Goal: Task Accomplishment & Management: Complete application form

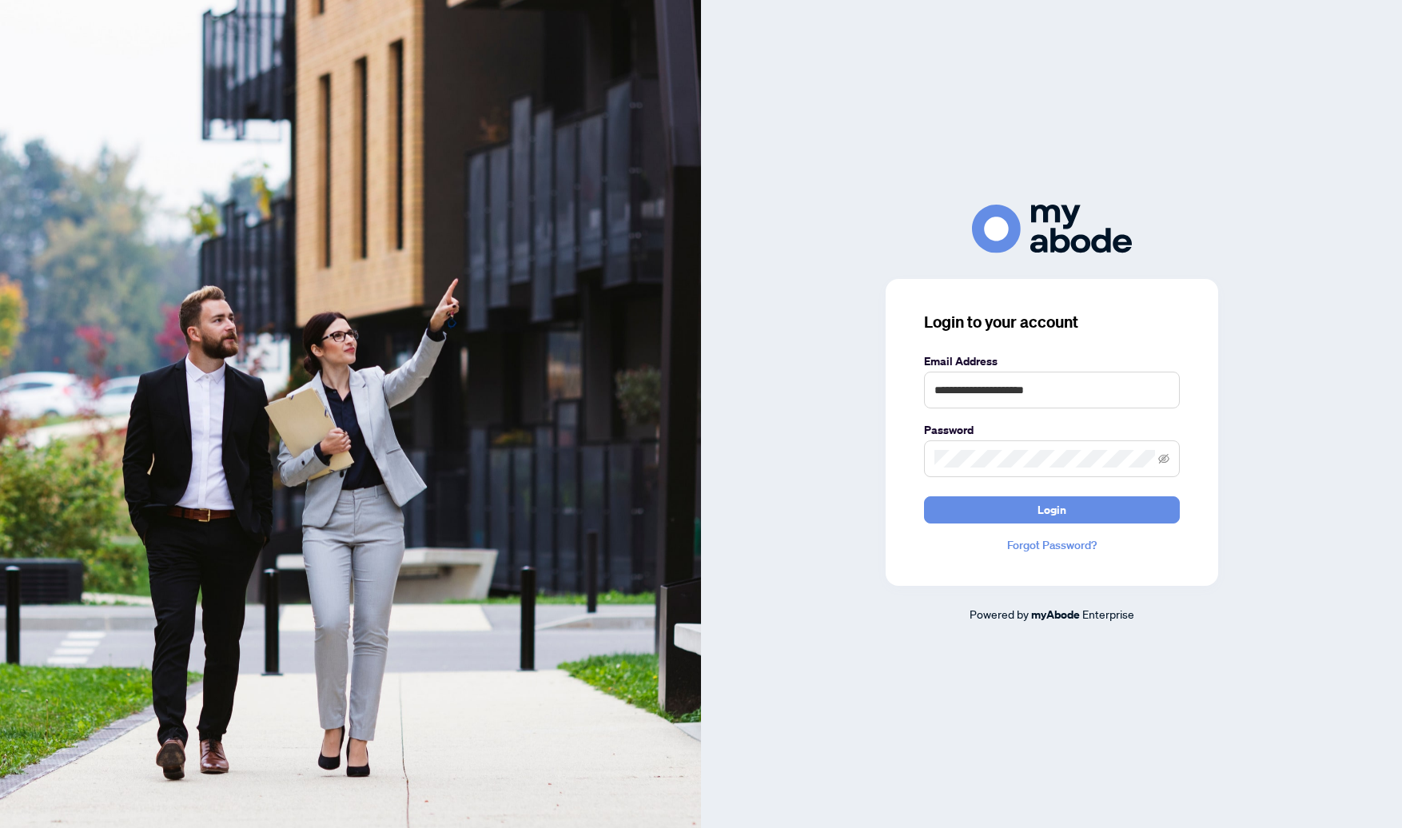
type input "**********"
click at [1062, 521] on span "Login" at bounding box center [1052, 510] width 29 height 26
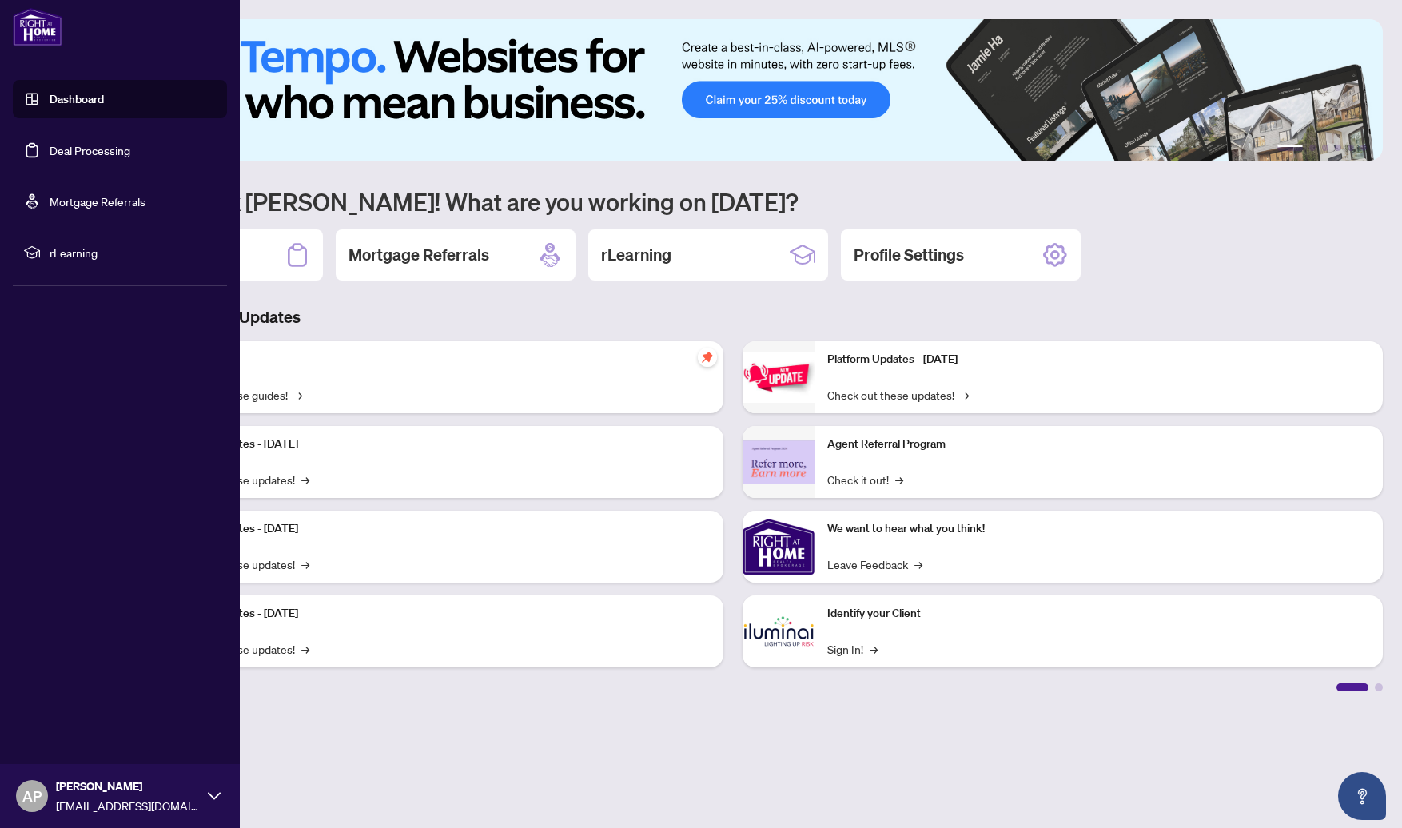
click at [80, 146] on link "Deal Processing" at bounding box center [90, 150] width 81 height 14
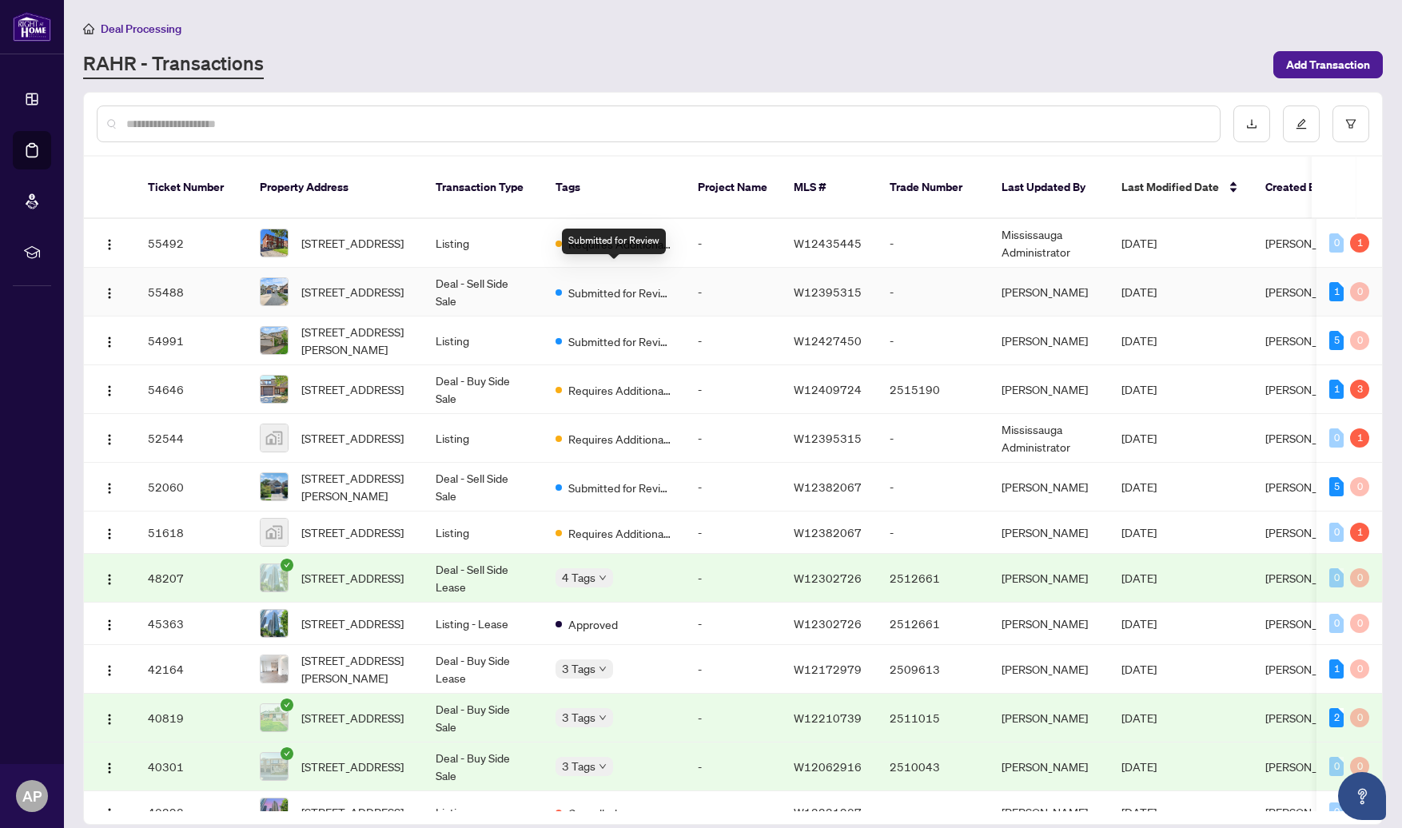
click at [627, 284] on span "Submitted for Review" at bounding box center [620, 293] width 104 height 18
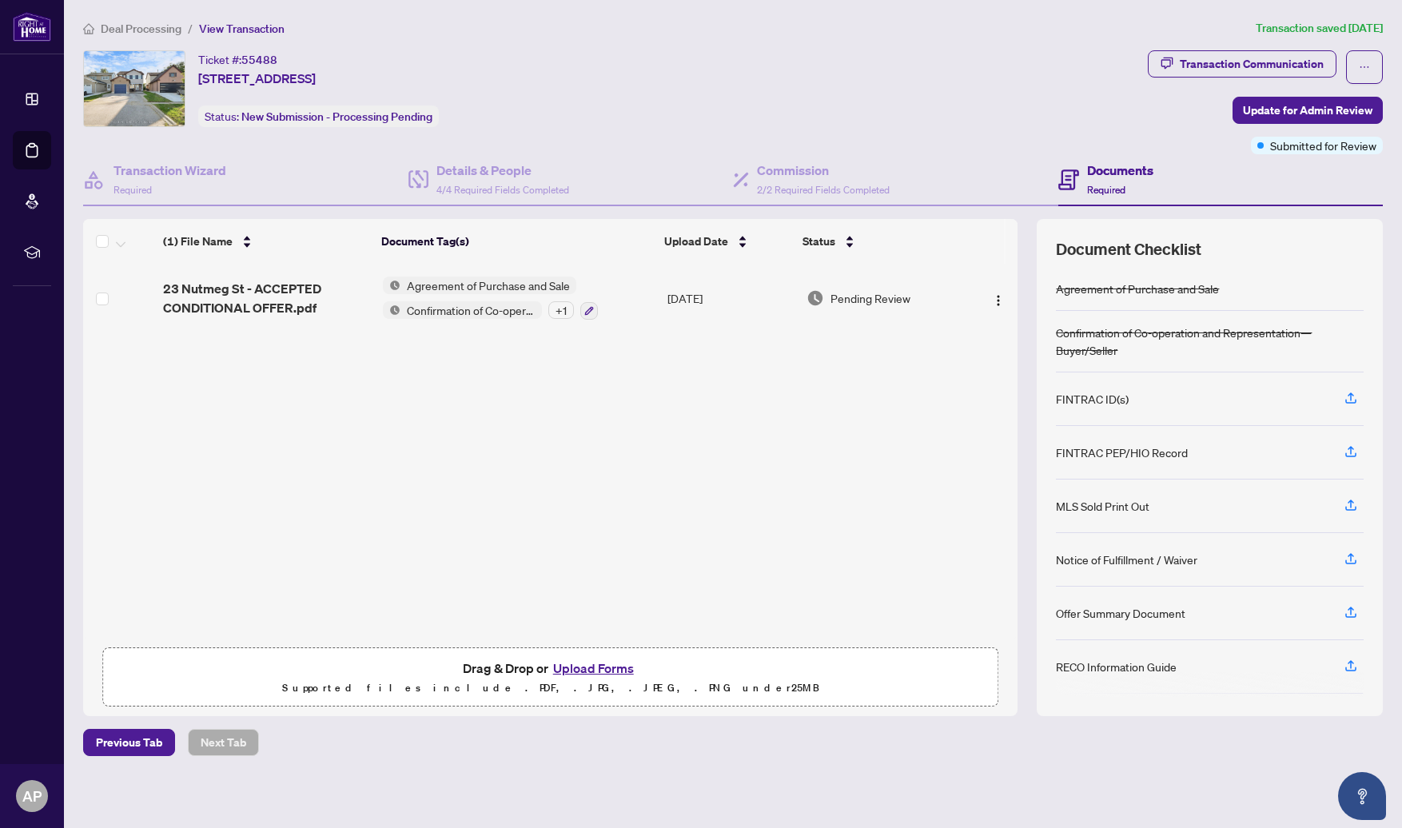
click at [595, 670] on button "Upload Forms" at bounding box center [593, 668] width 90 height 21
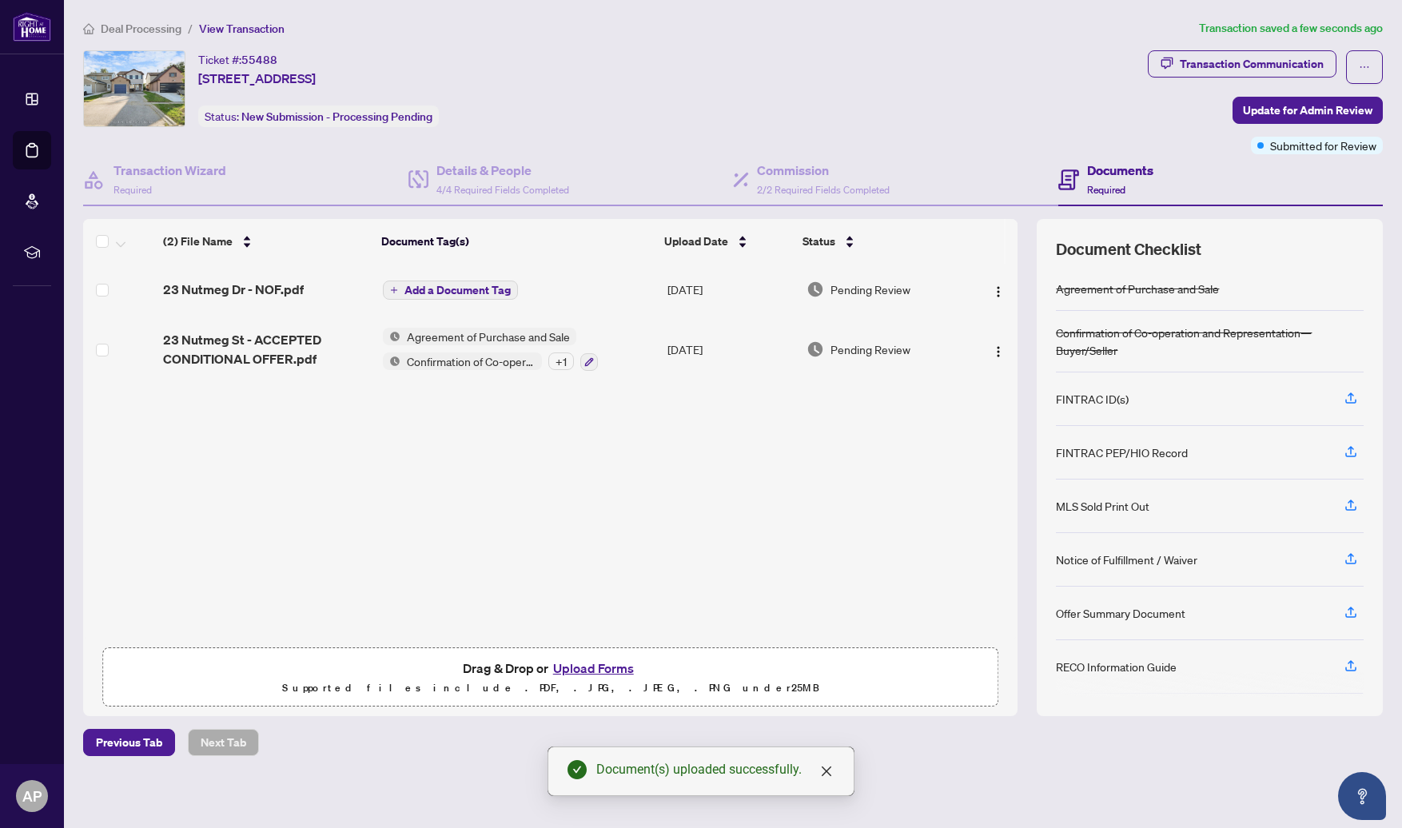
click at [433, 285] on span "Add a Document Tag" at bounding box center [457, 290] width 106 height 11
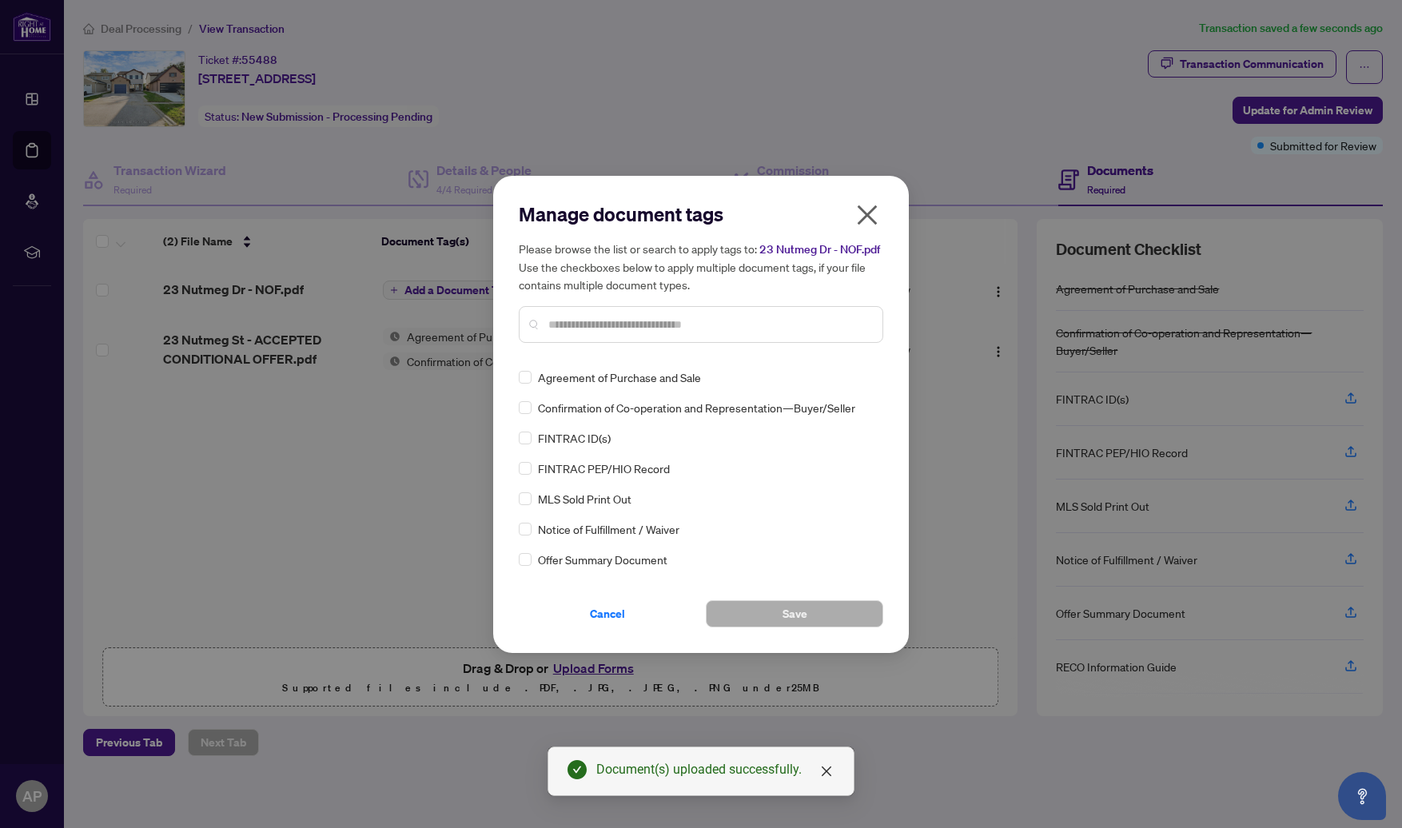
click at [558, 331] on input "text" at bounding box center [708, 325] width 321 height 18
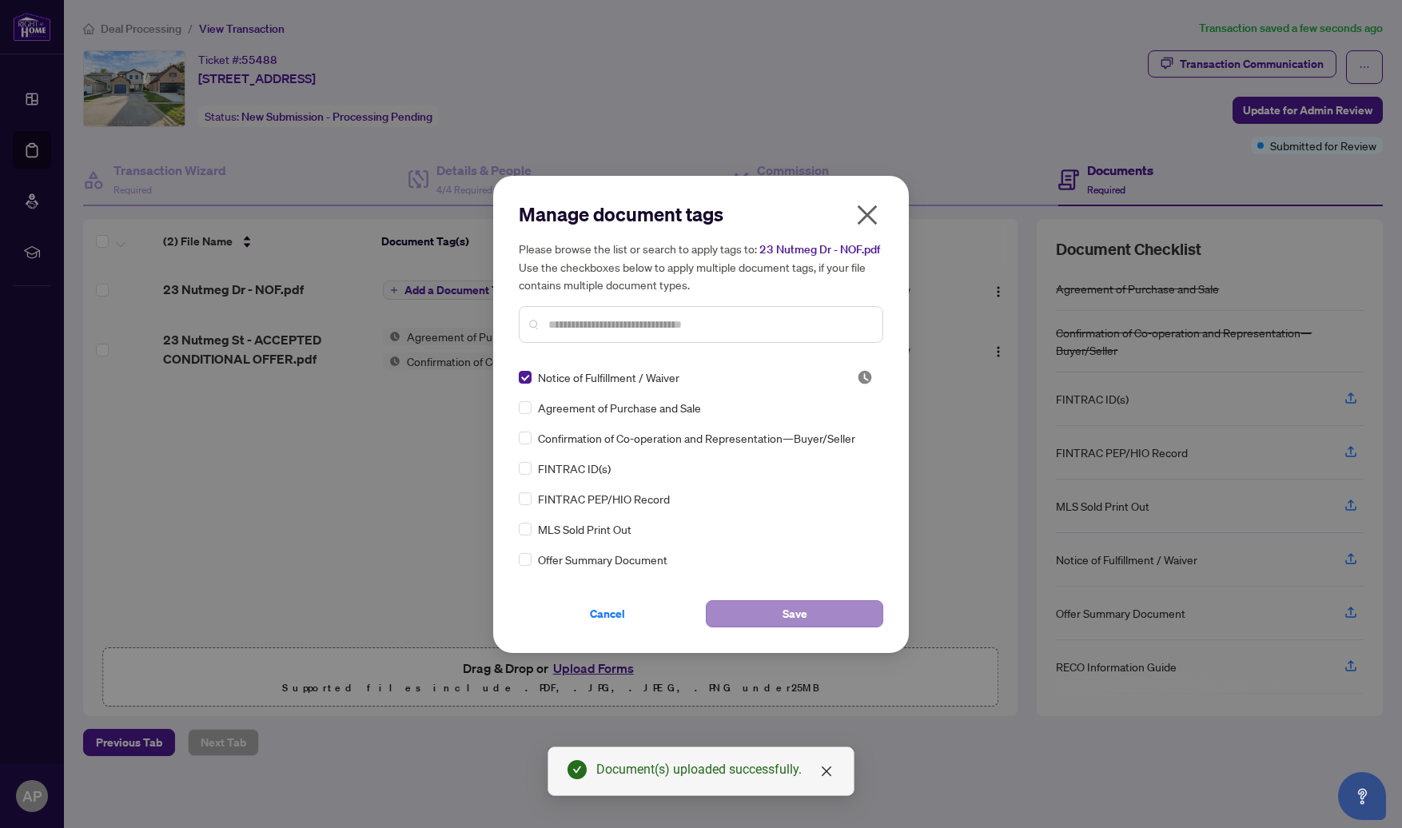
click at [736, 607] on button "Save" at bounding box center [794, 613] width 177 height 27
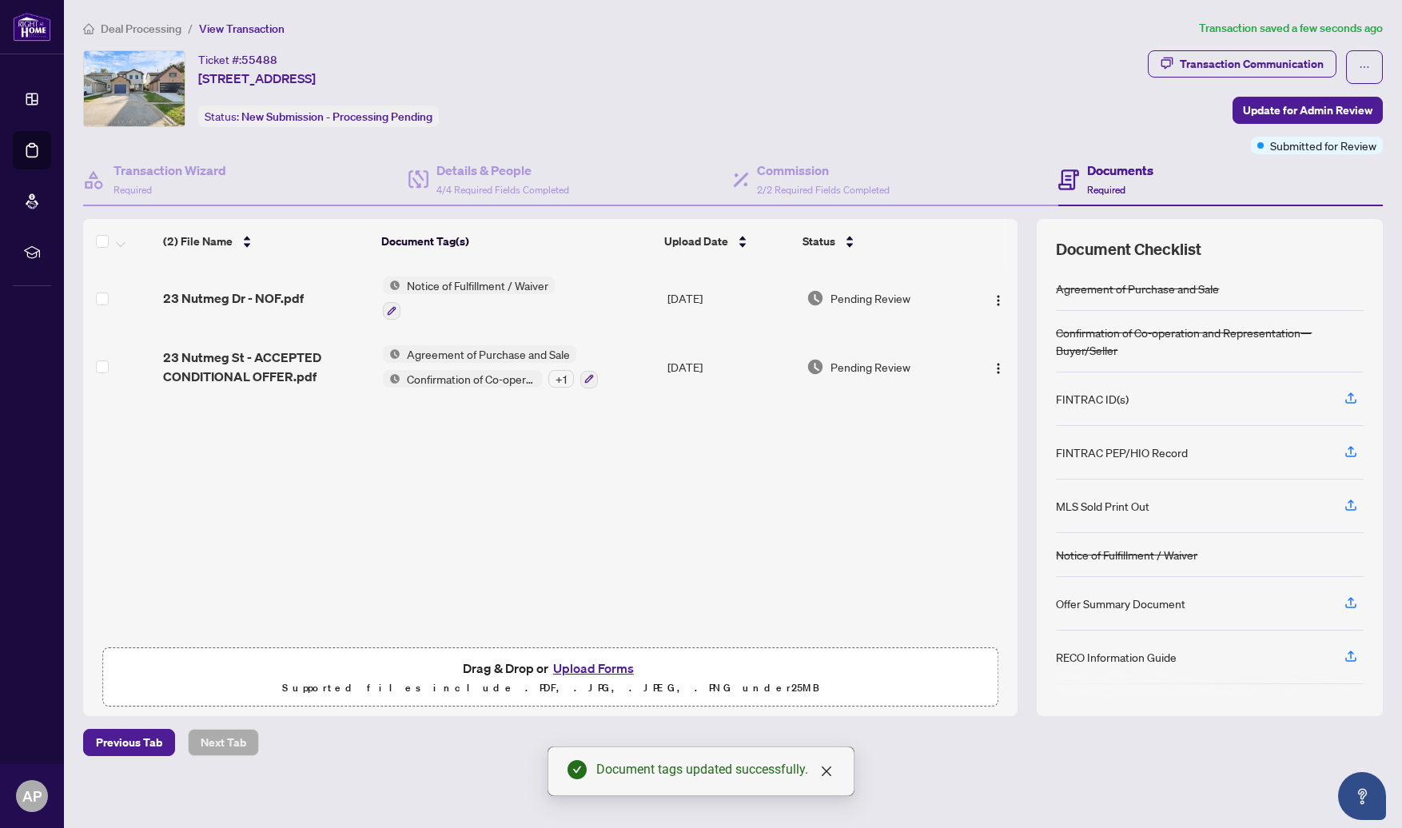
click at [615, 667] on button "Upload Forms" at bounding box center [593, 668] width 90 height 21
click at [592, 671] on button "Upload Forms" at bounding box center [593, 668] width 90 height 21
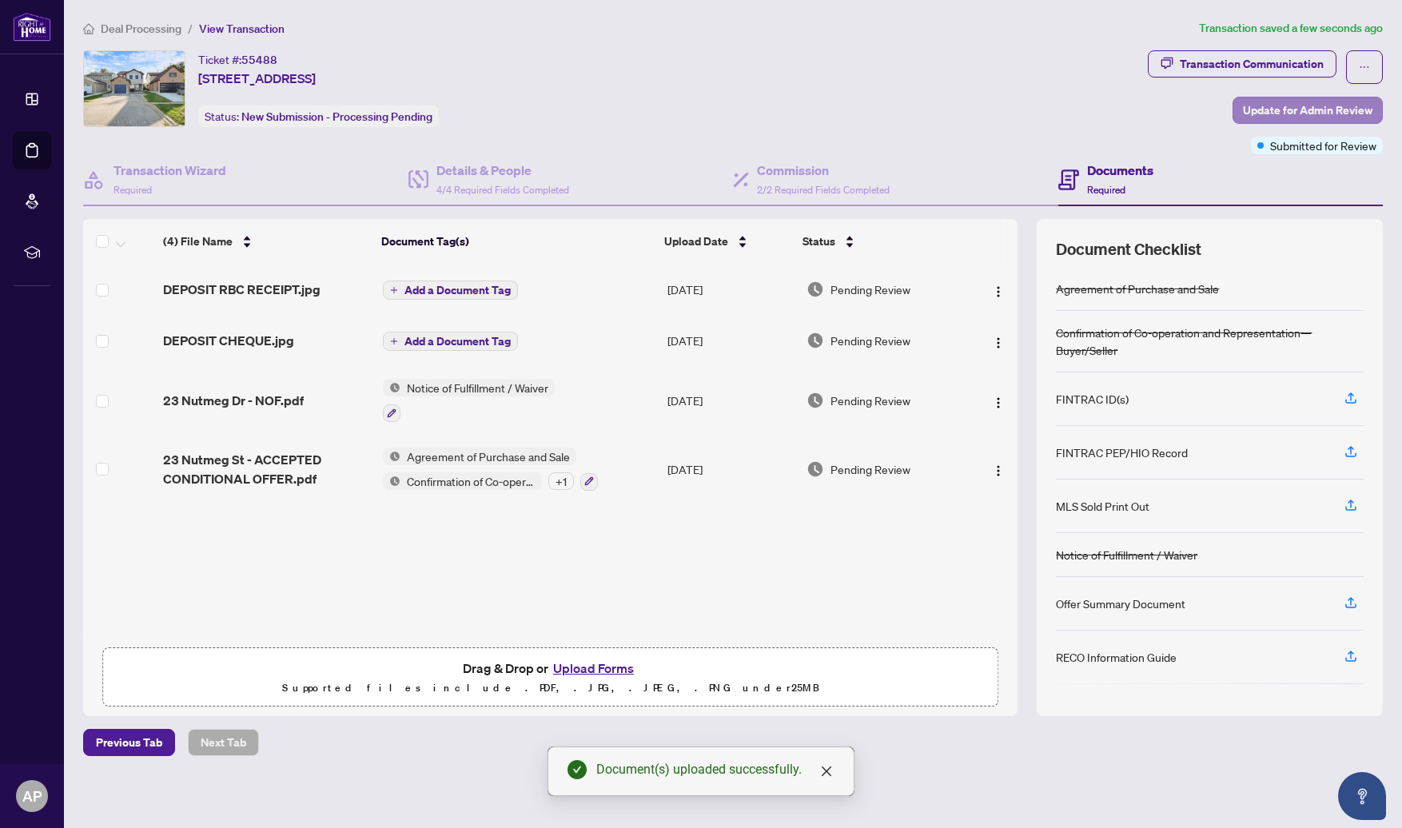
click at [1252, 110] on span "Update for Admin Review" at bounding box center [1307, 111] width 129 height 26
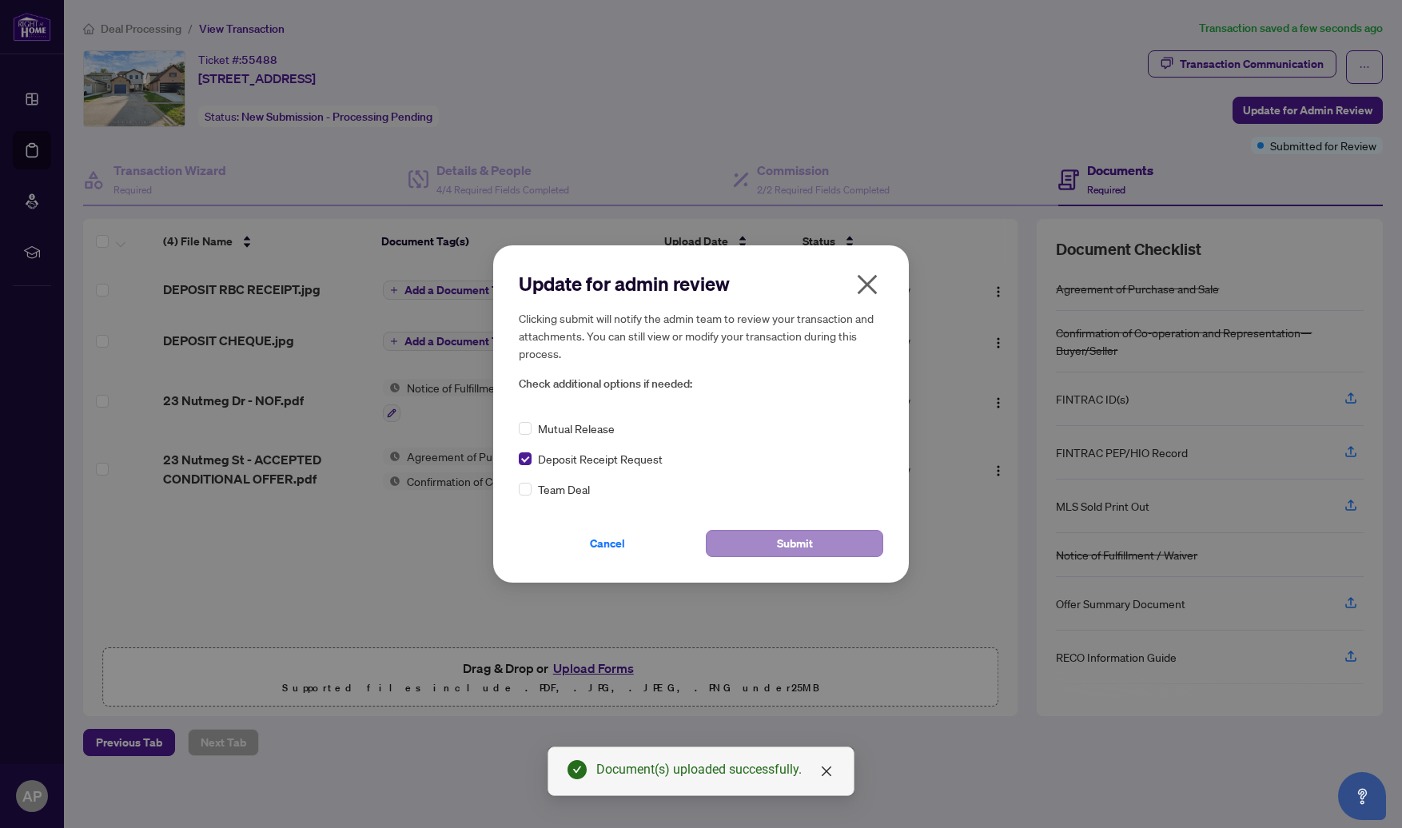
click at [749, 549] on button "Submit" at bounding box center [794, 543] width 177 height 27
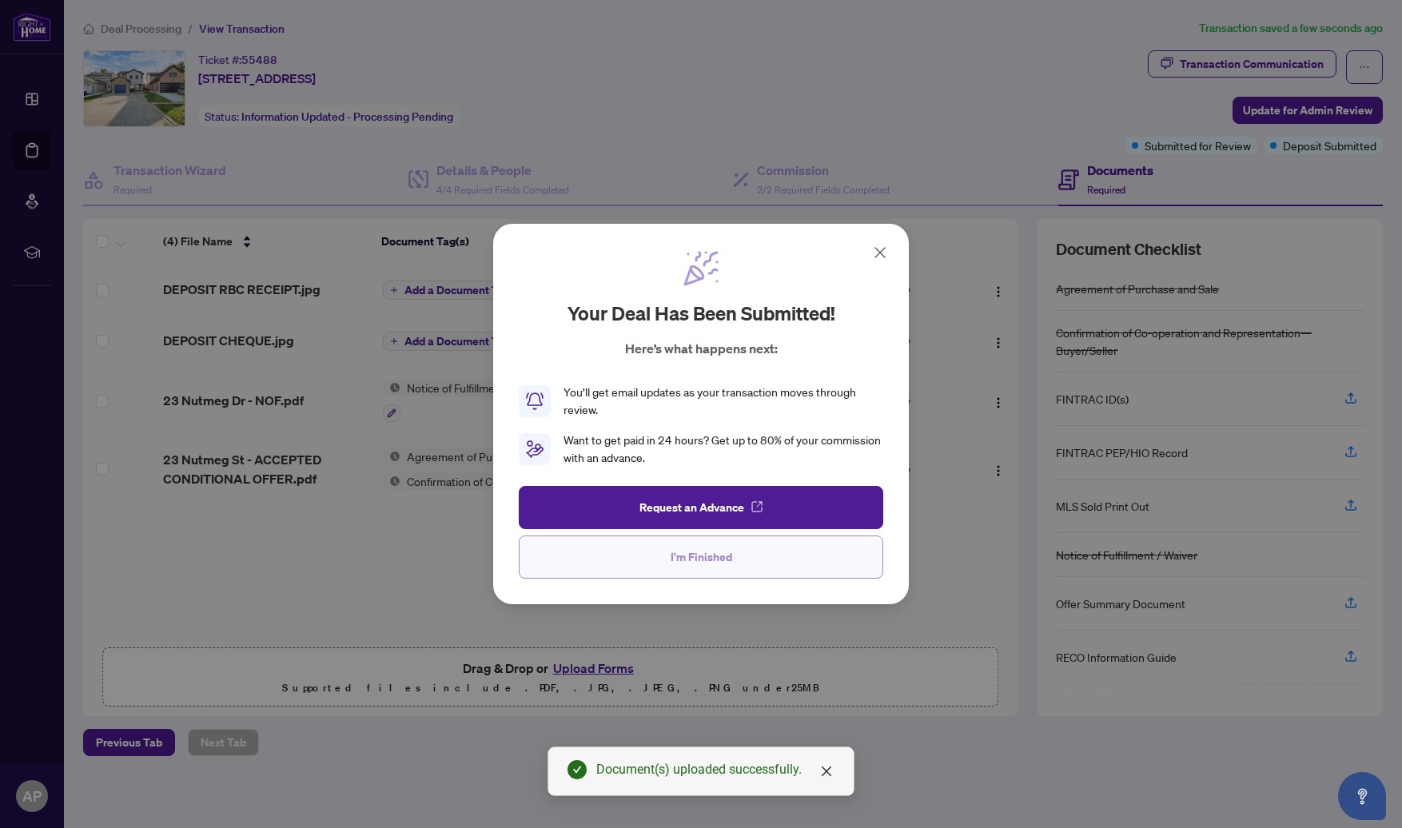
click at [749, 552] on button "I'm Finished" at bounding box center [701, 557] width 364 height 43
